Goal: Task Accomplishment & Management: Manage account settings

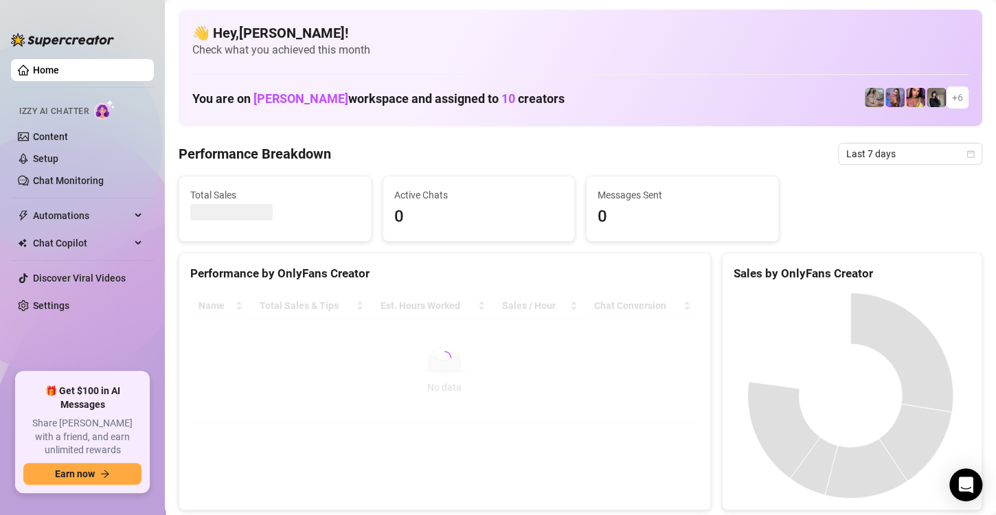
click at [45, 70] on link "Home" at bounding box center [46, 70] width 26 height 11
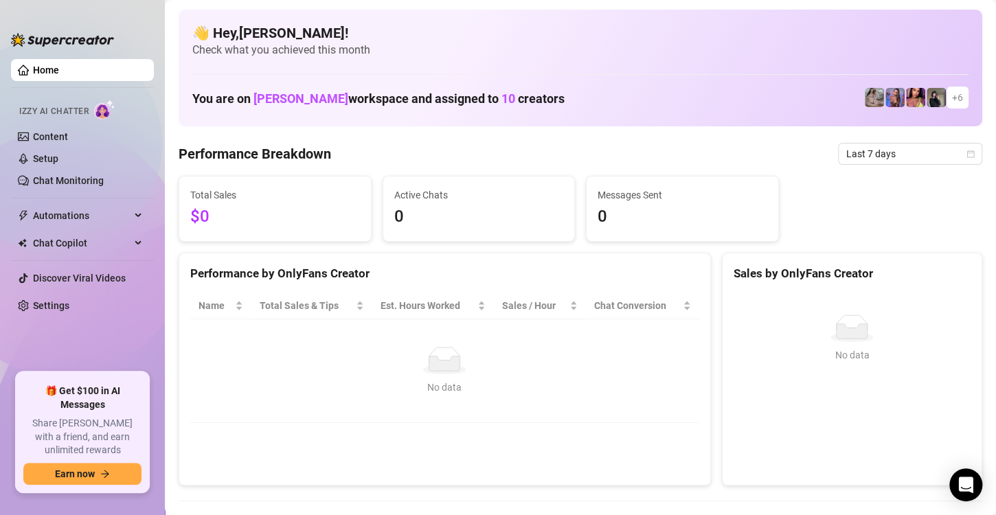
click at [34, 67] on link "Home" at bounding box center [46, 70] width 26 height 11
click at [54, 137] on link "Content" at bounding box center [50, 136] width 35 height 11
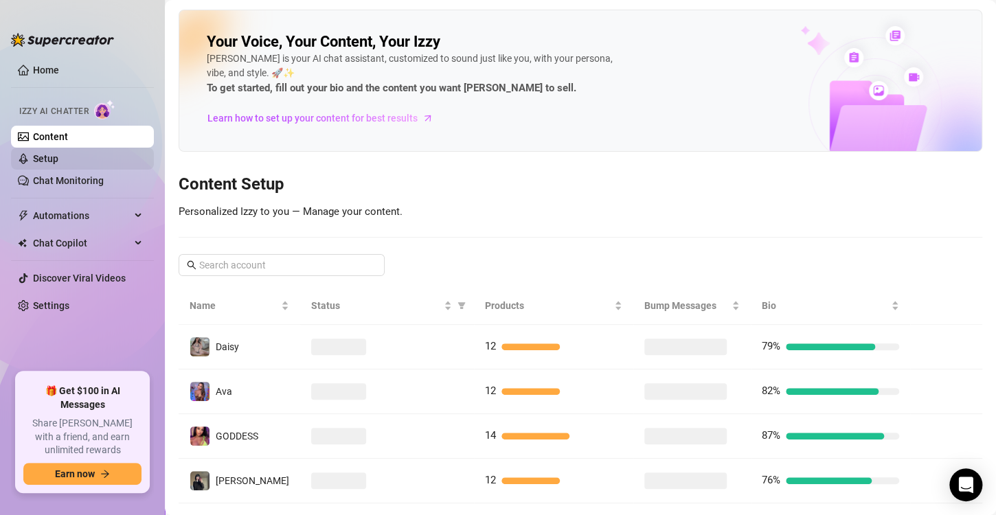
click at [57, 161] on link "Setup" at bounding box center [45, 158] width 25 height 11
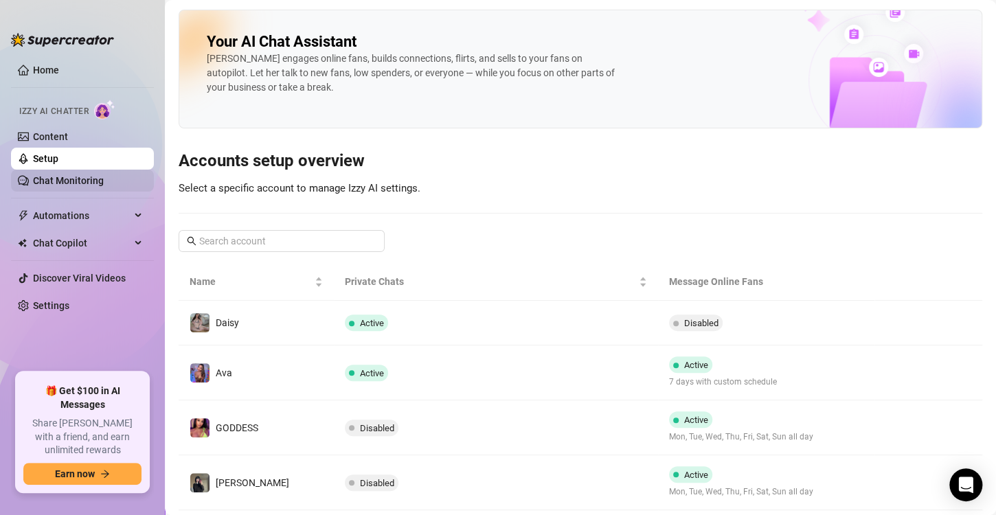
click at [71, 182] on link "Chat Monitoring" at bounding box center [68, 180] width 71 height 11
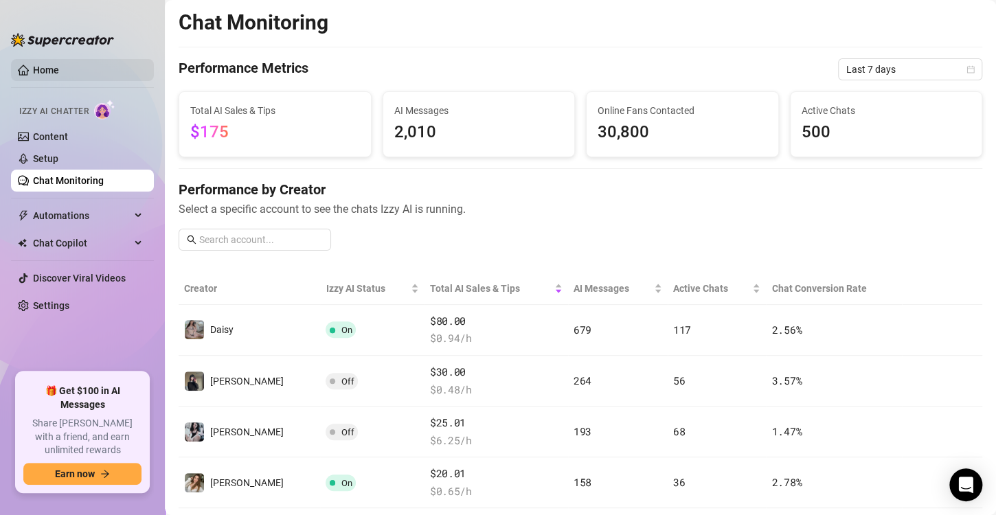
click at [56, 69] on link "Home" at bounding box center [46, 70] width 26 height 11
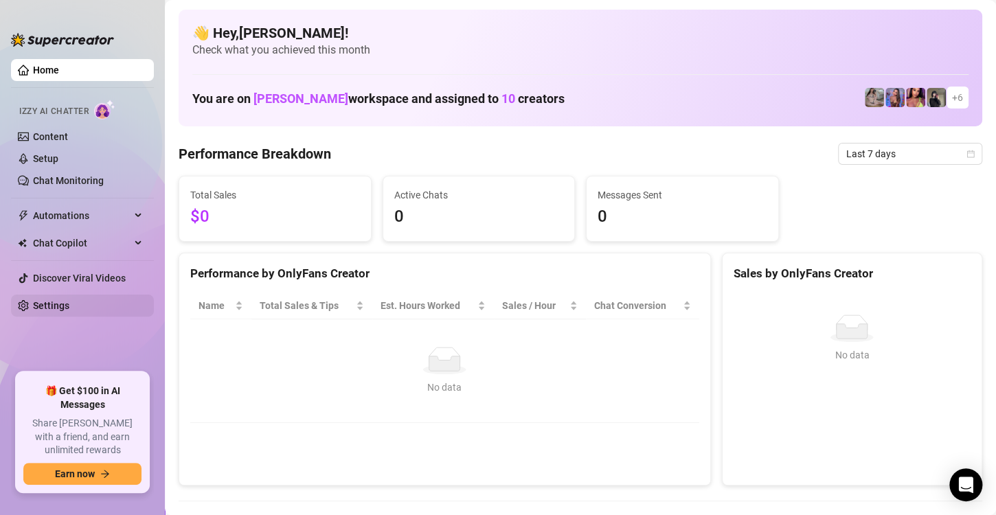
click at [57, 306] on link "Settings" at bounding box center [51, 305] width 36 height 11
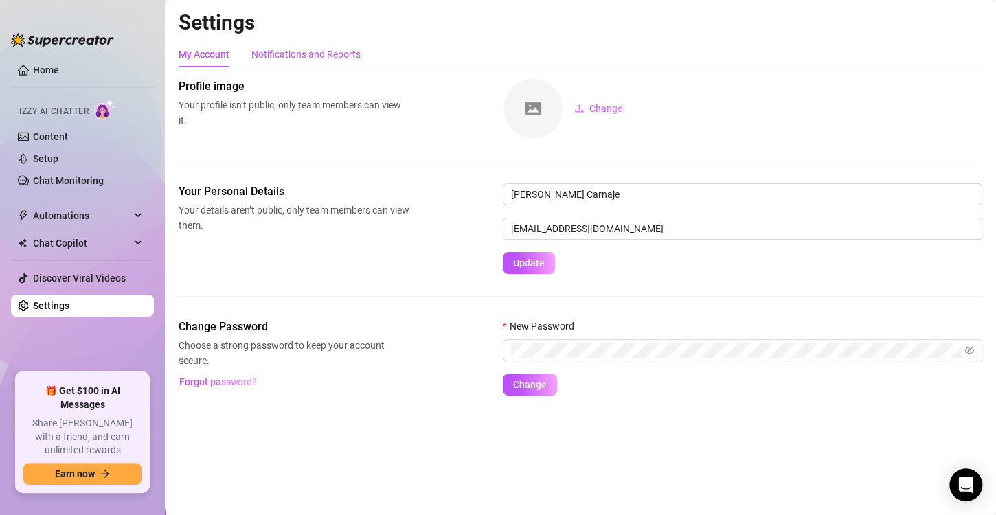
click at [302, 58] on div "Notifications and Reports" at bounding box center [305, 54] width 109 height 15
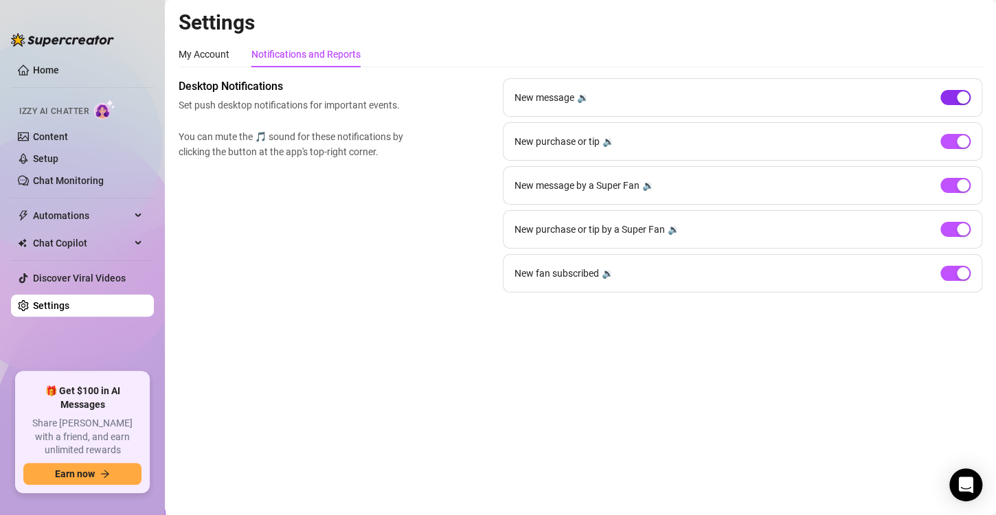
click at [949, 98] on span "button" at bounding box center [955, 97] width 30 height 15
click at [949, 145] on span "button" at bounding box center [955, 141] width 30 height 15
click at [944, 190] on span "button" at bounding box center [955, 185] width 30 height 15
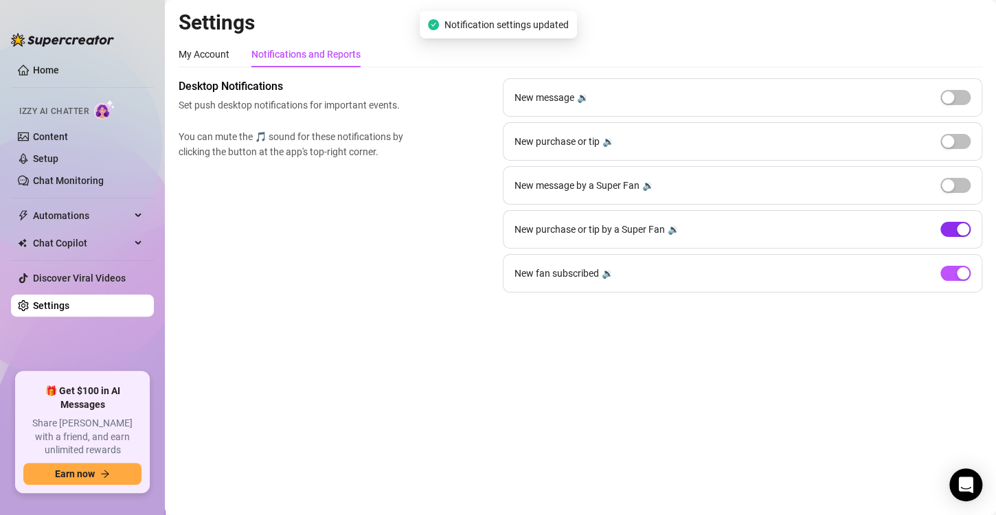
click at [954, 231] on span "button" at bounding box center [955, 229] width 30 height 15
click at [950, 272] on span "button" at bounding box center [955, 273] width 30 height 15
click at [605, 41] on div "Settings My Account Notifications and Reports Profile image Your profile isn’t …" at bounding box center [581, 160] width 804 height 300
